Goal: Task Accomplishment & Management: Manage account settings

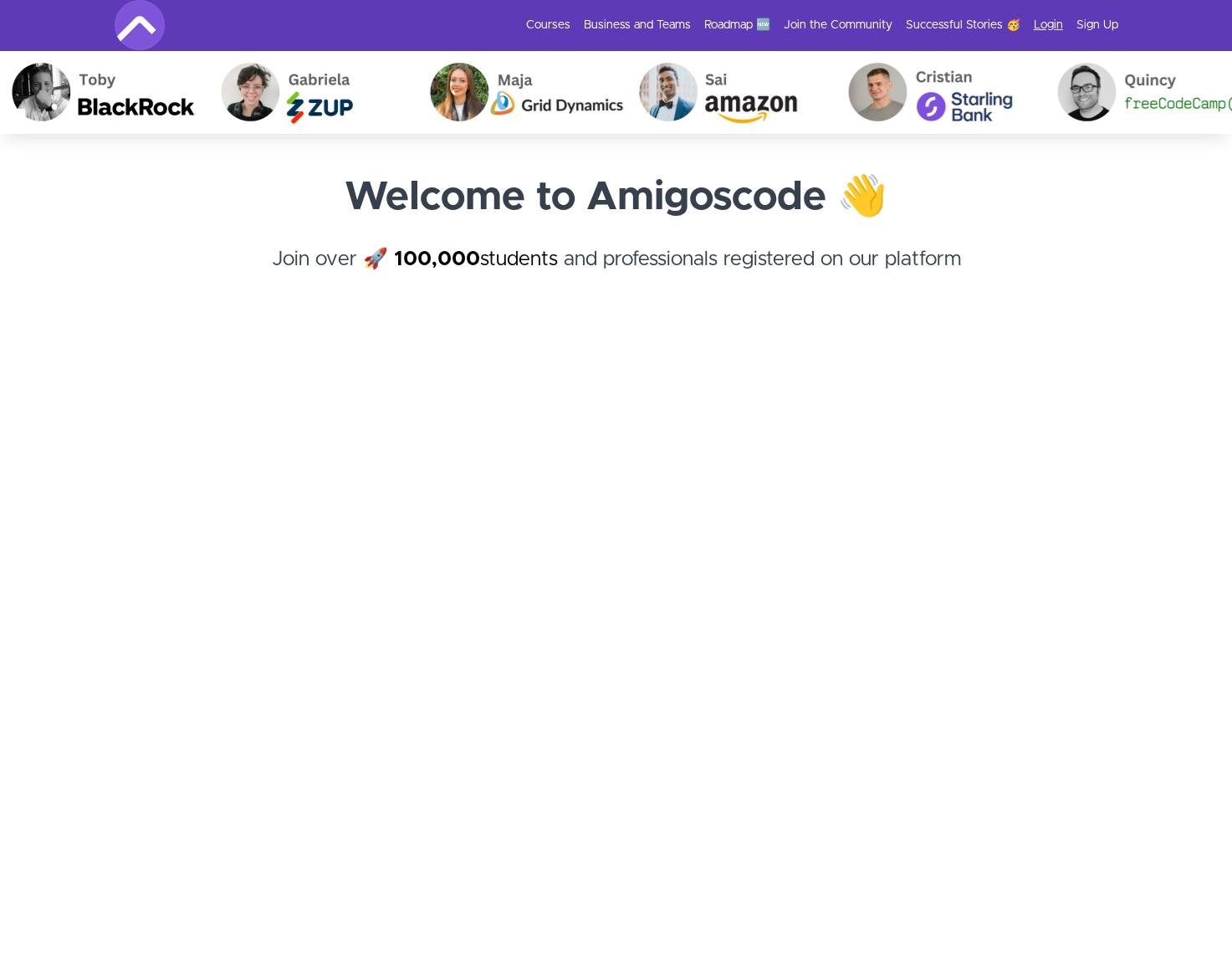
click at [1046, 22] on link "Login" at bounding box center [1049, 26] width 29 height 17
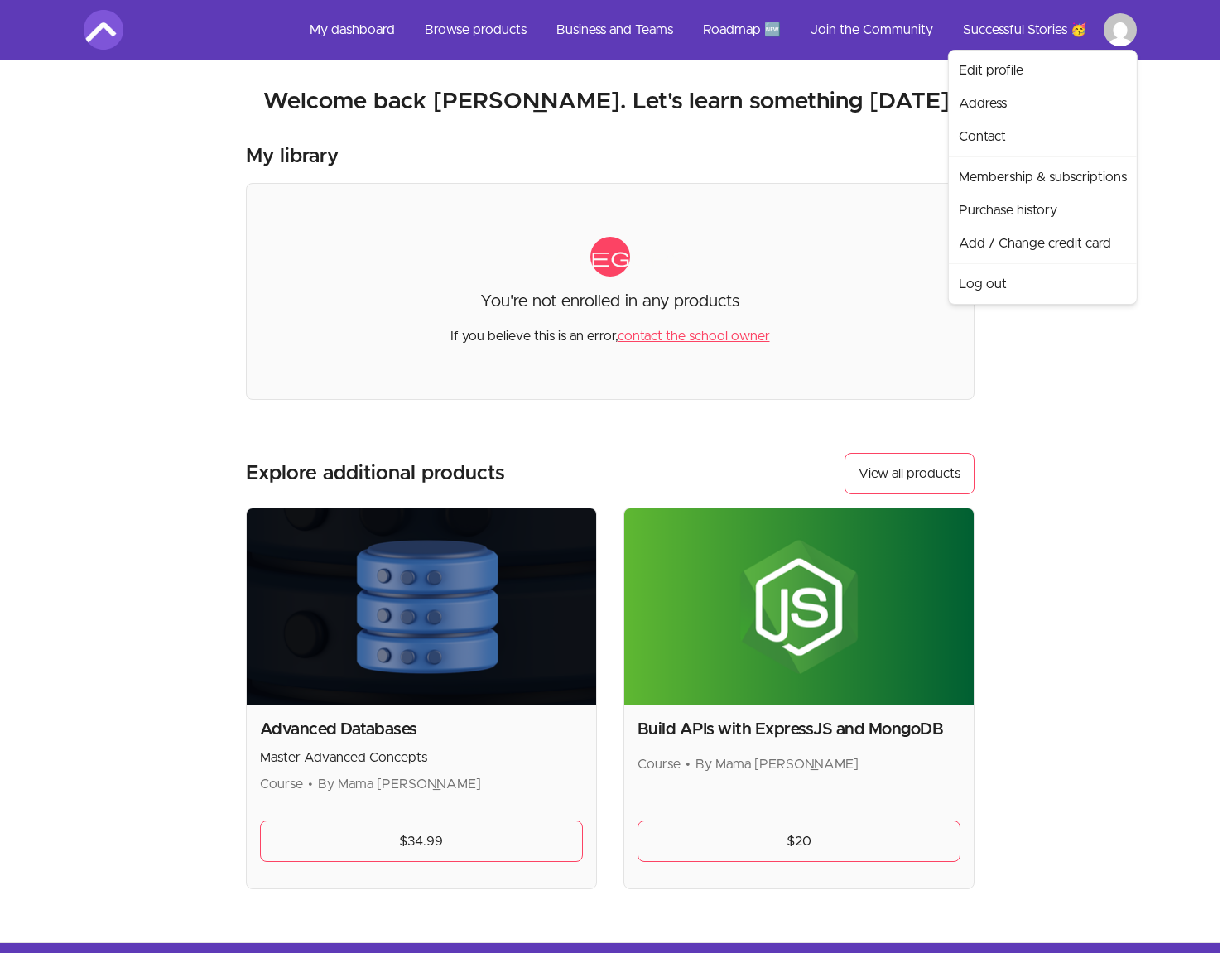
click at [1120, 38] on html "Skip to main content Main menu Includes navigation links and user settings My d…" at bounding box center [616, 561] width 1232 height 1122
click at [1000, 178] on link "Membership & subscriptions" at bounding box center [1043, 177] width 182 height 33
